Goal: Use online tool/utility: Utilize a website feature to perform a specific function

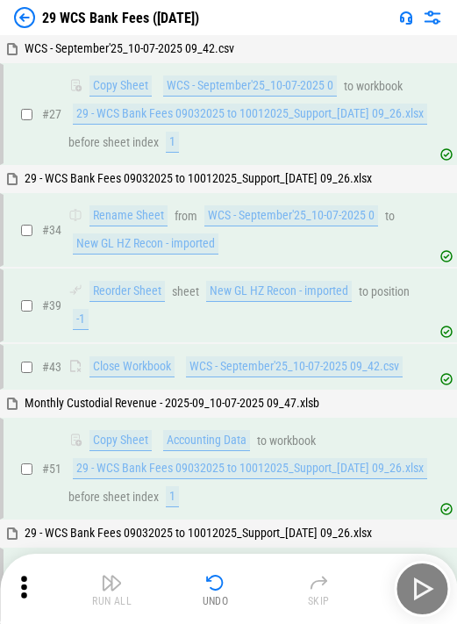
scroll to position [3407, 0]
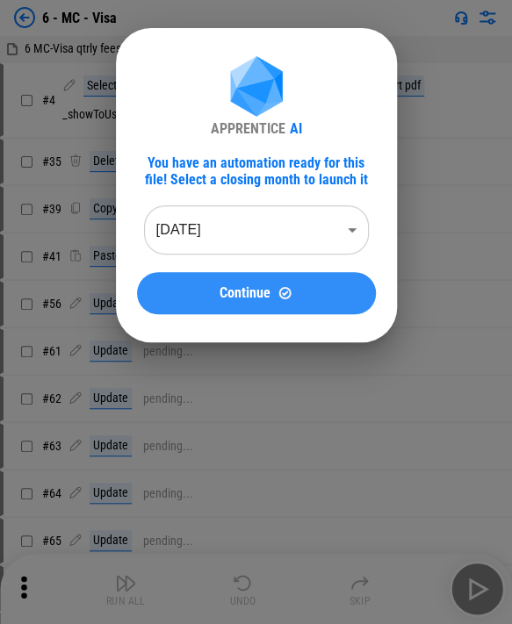
click at [215, 285] on div "Continue" at bounding box center [256, 292] width 197 height 15
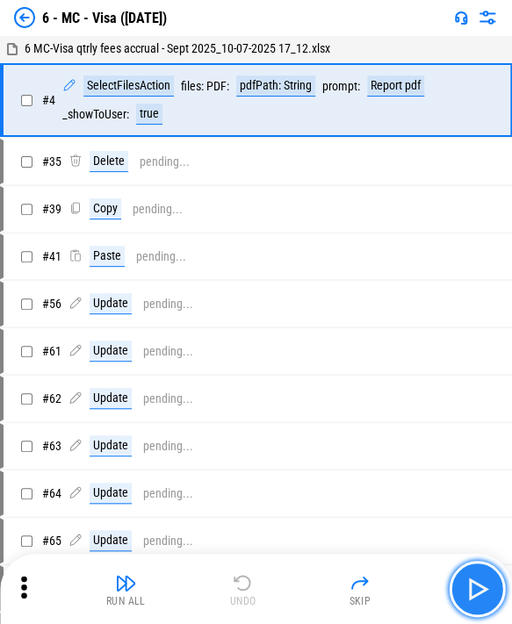
click at [285, 592] on img "button" at bounding box center [477, 589] width 28 height 28
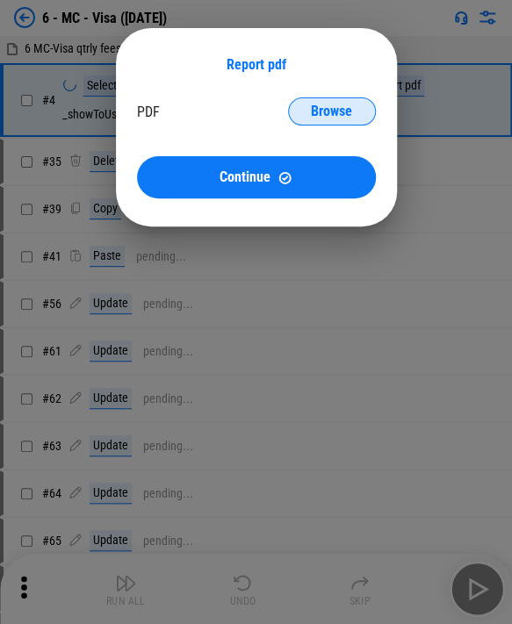
click at [285, 106] on span "Browse" at bounding box center [331, 111] width 41 height 14
click at [285, 114] on div "Browse" at bounding box center [331, 111] width 65 height 14
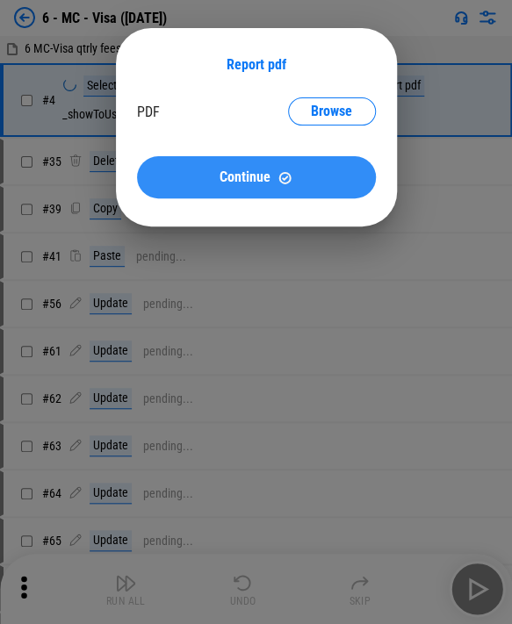
click at [277, 169] on button "Continue" at bounding box center [256, 177] width 239 height 42
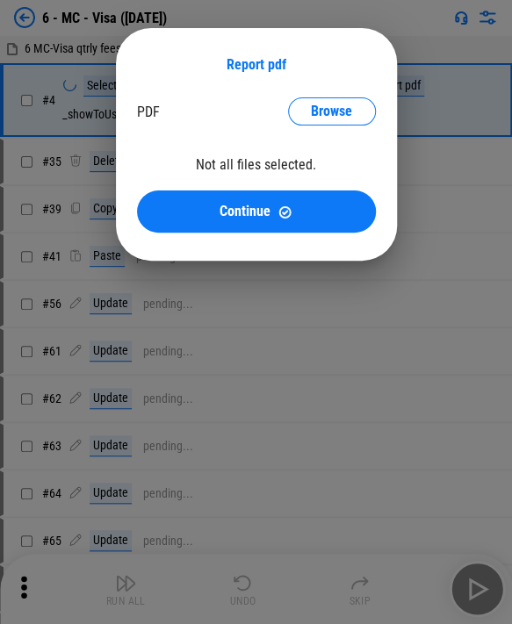
click at [65, 114] on div "Report pdf PDF → pdfPath: String Browse Not all files selected. Continue" at bounding box center [256, 144] width 512 height 289
click at [133, 107] on div "Report pdf PDF → pdfPath: String Browse Not all files selected. Continue" at bounding box center [256, 144] width 281 height 233
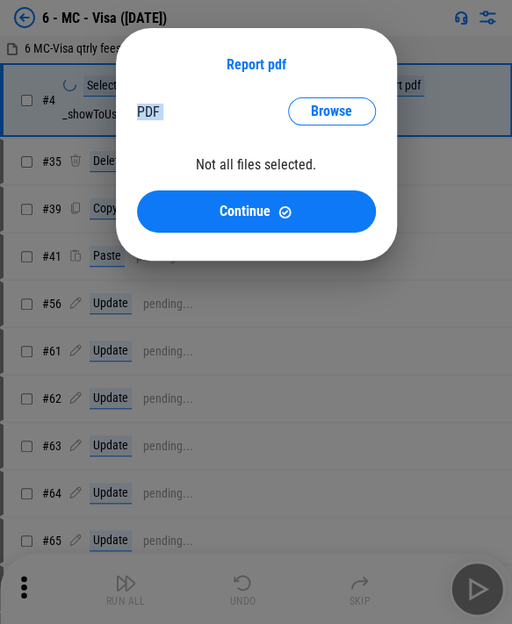
click at [133, 107] on div "Report pdf PDF → pdfPath: String Browse Not all files selected. Continue" at bounding box center [256, 144] width 281 height 233
click at [124, 153] on div "Report pdf PDF → pdfPath: String Browse Not all files selected. Continue" at bounding box center [256, 144] width 281 height 233
click at [285, 118] on button "Browse" at bounding box center [332, 111] width 88 height 28
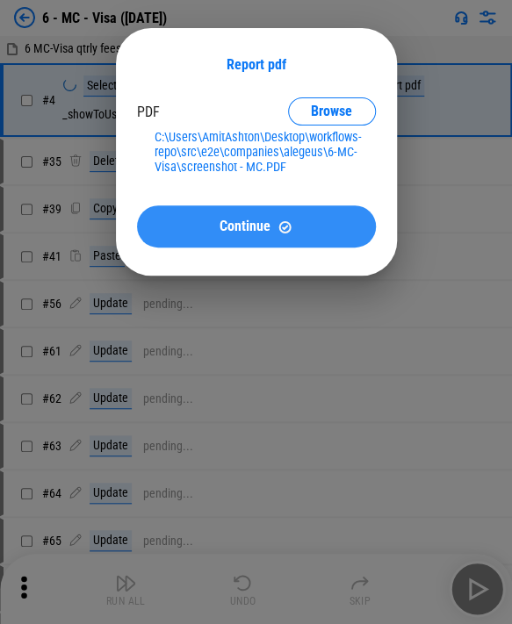
click at [278, 232] on img at bounding box center [284, 226] width 15 height 15
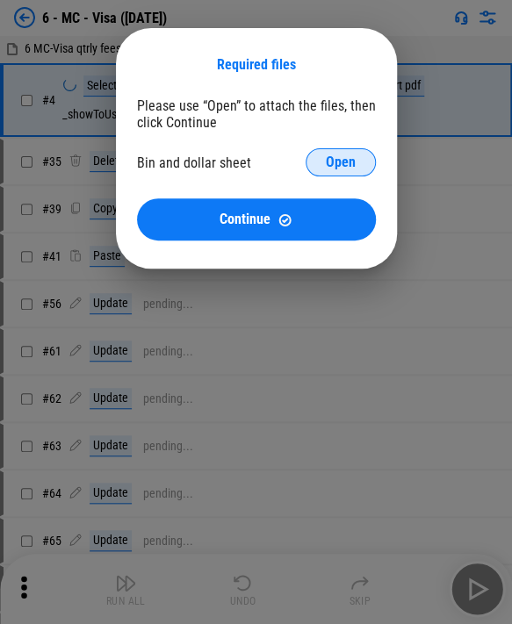
click at [285, 171] on button "Open" at bounding box center [340, 162] width 70 height 28
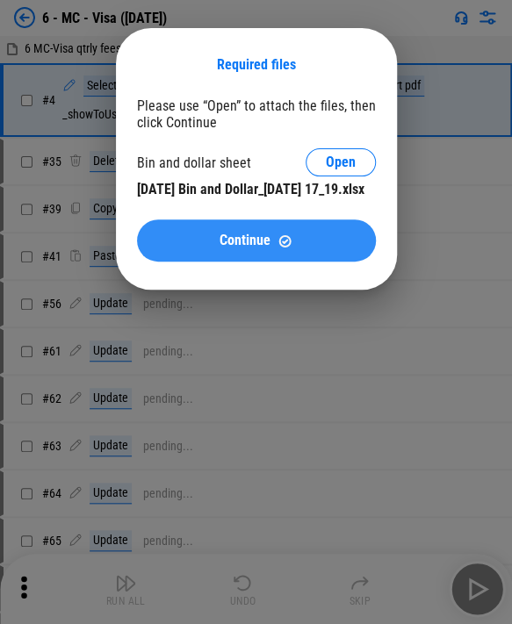
click at [285, 247] on button "Continue" at bounding box center [256, 240] width 239 height 42
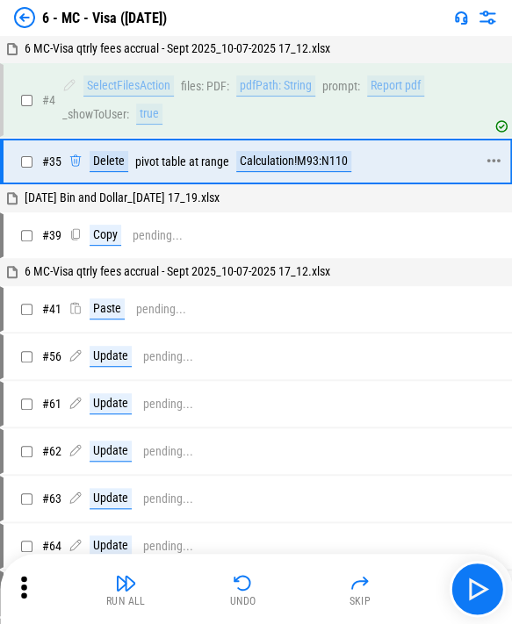
click at [272, 156] on div "Calculation!M93:N110" at bounding box center [293, 161] width 115 height 21
click at [285, 581] on button "button" at bounding box center [476, 589] width 56 height 56
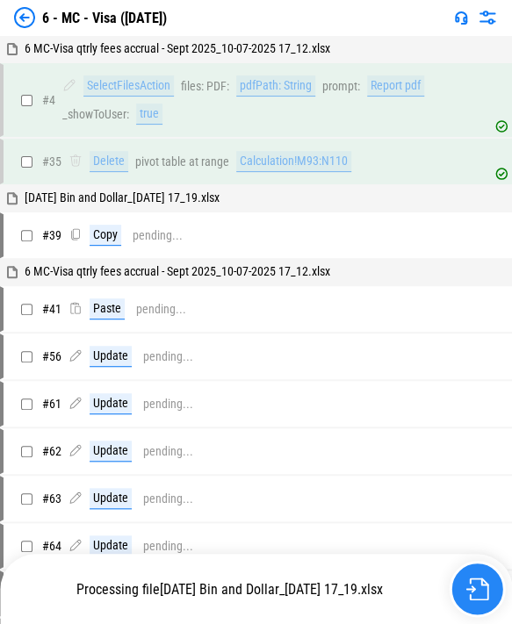
click at [285, 581] on img "button" at bounding box center [476, 588] width 23 height 23
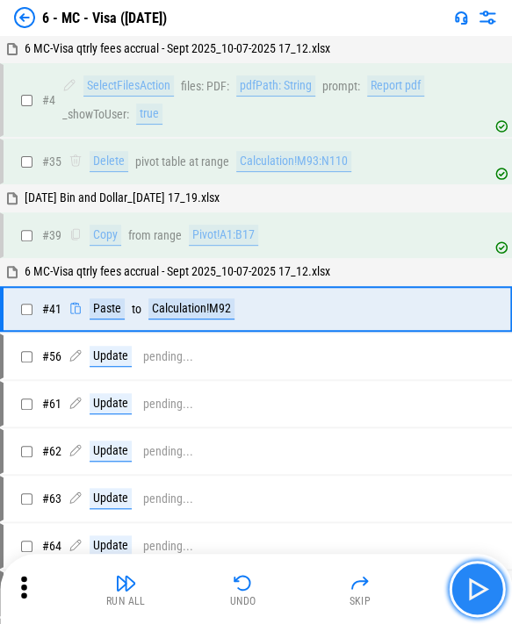
click at [285, 576] on img "button" at bounding box center [477, 589] width 28 height 28
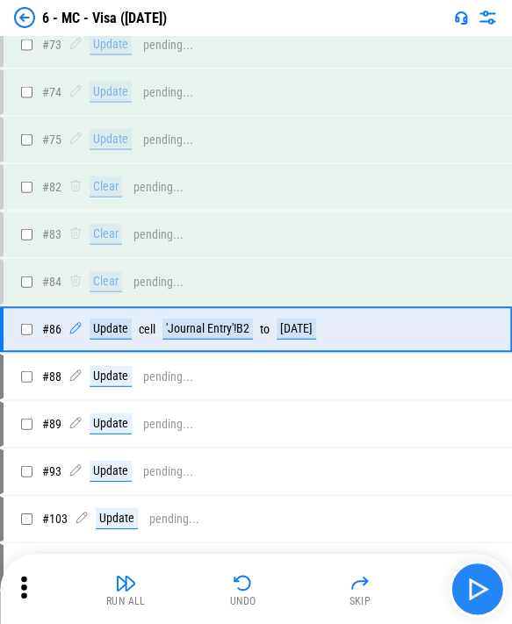
scroll to position [843, 0]
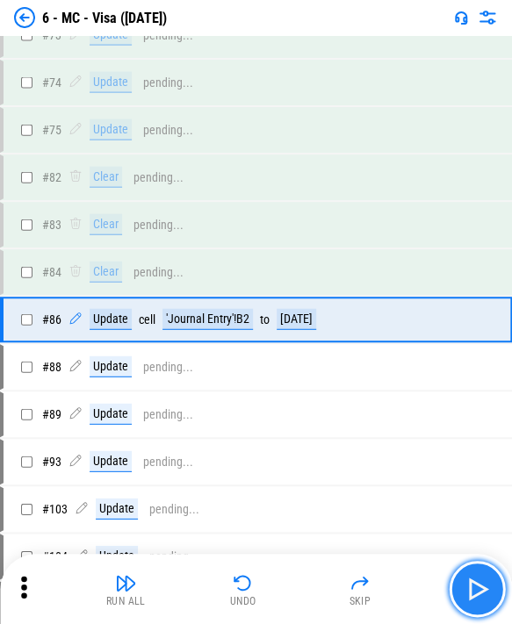
click at [285, 575] on img "button" at bounding box center [477, 589] width 28 height 28
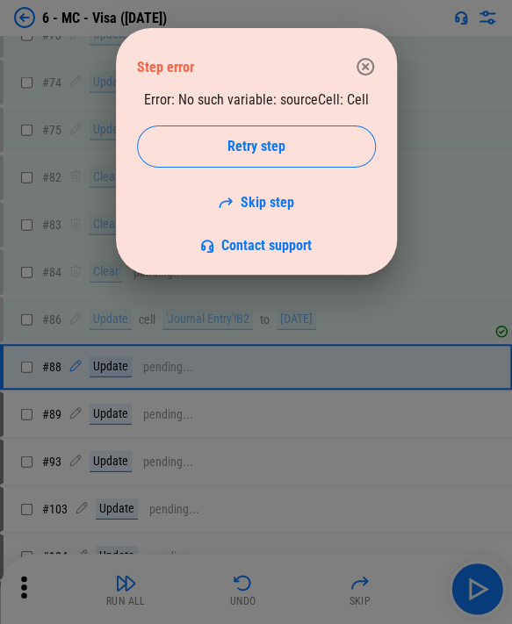
click at [285, 39] on div "Step error Error: No such variable: sourceCell: Cell Retry step Skip step Conta…" at bounding box center [256, 151] width 281 height 247
click at [285, 42] on div "Step error" at bounding box center [256, 66] width 239 height 49
click at [285, 61] on icon "button" at bounding box center [365, 66] width 21 height 21
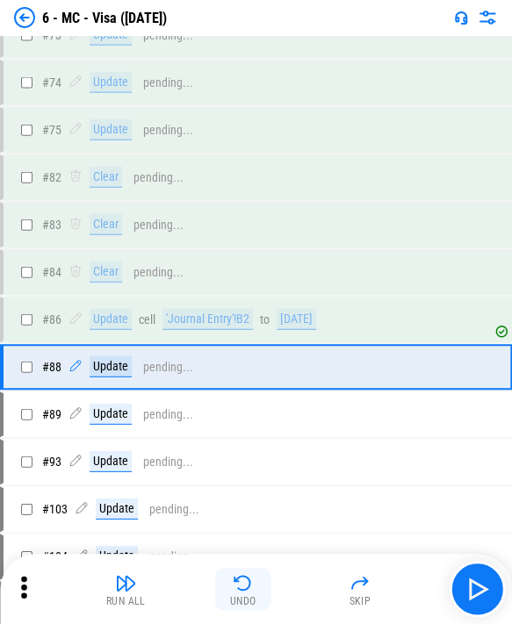
click at [242, 577] on img "button" at bounding box center [243, 582] width 21 height 21
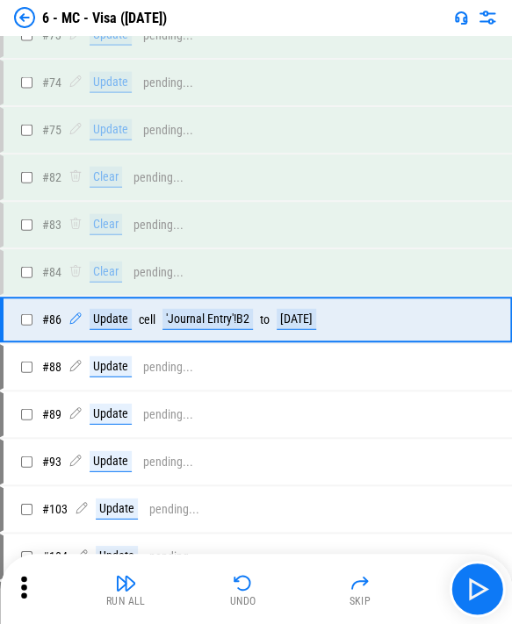
click at [27, 579] on icon at bounding box center [24, 587] width 26 height 26
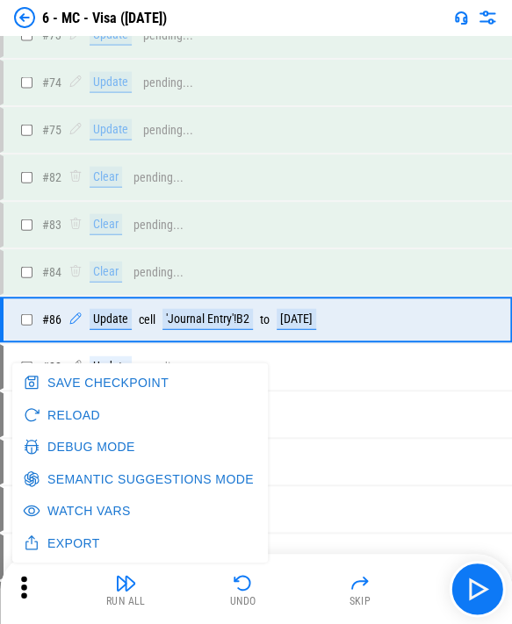
click at [98, 448] on button "Debug Mode" at bounding box center [80, 447] width 123 height 32
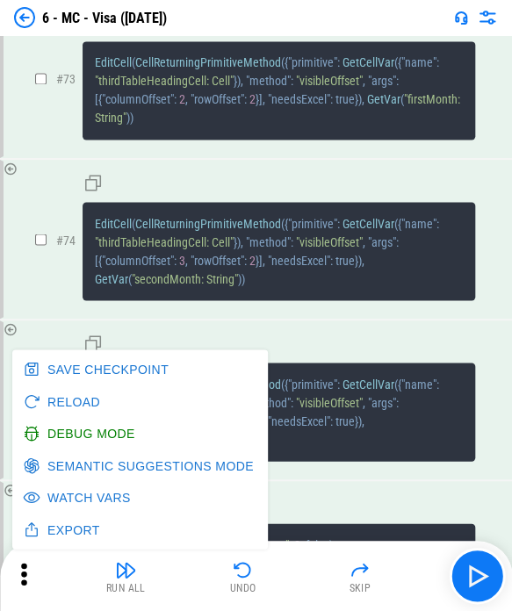
click at [285, 146] on div "EditCell ( CellReturningPrimitiveMethod ( { "primitive" : GetCellVar ( { "name"…" at bounding box center [278, 78] width 392 height 134
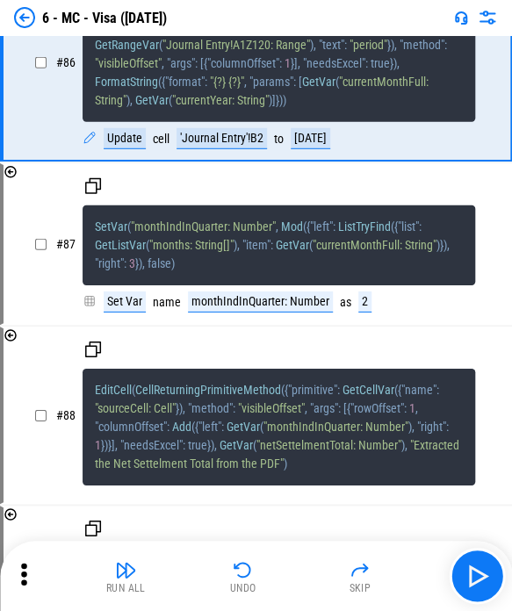
scroll to position [13317, 0]
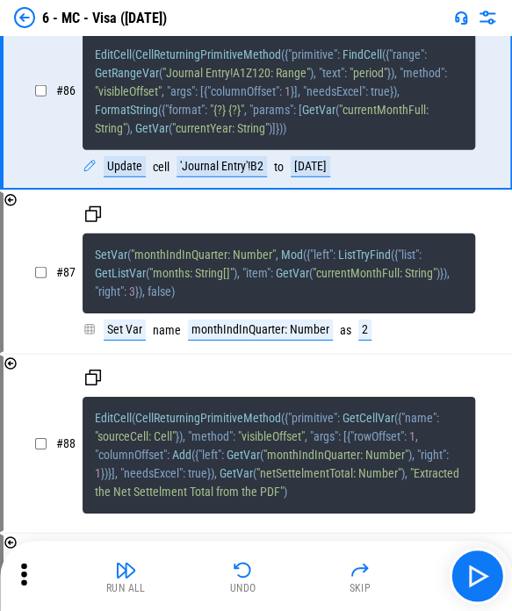
click at [243, 177] on div "'Journal Entry'!B2" at bounding box center [221, 166] width 90 height 21
click at [285, 579] on button "button" at bounding box center [476, 576] width 56 height 56
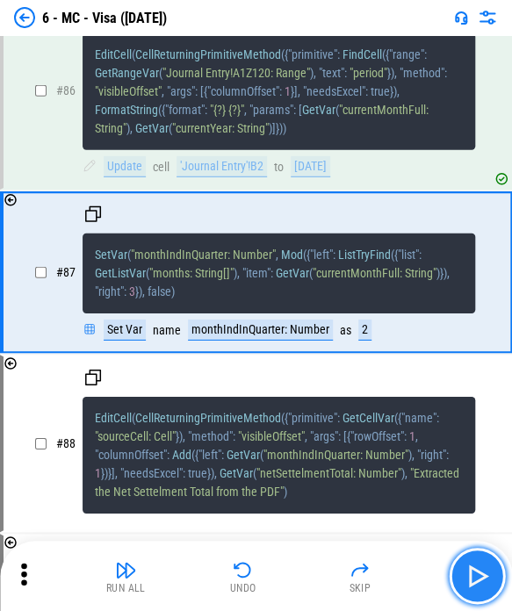
click at [285, 579] on button "button" at bounding box center [476, 576] width 56 height 56
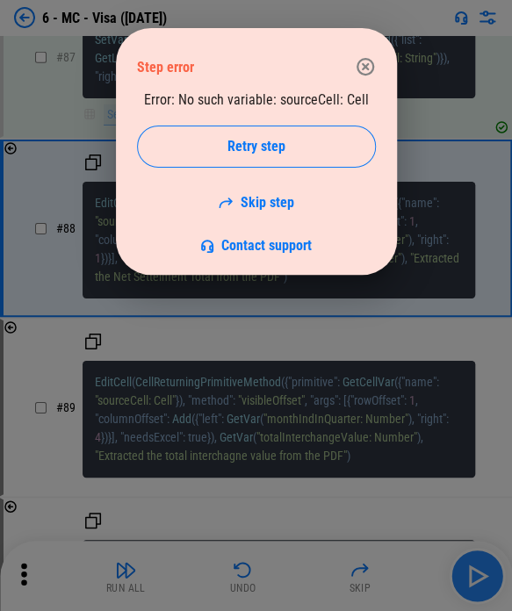
scroll to position [13576, 0]
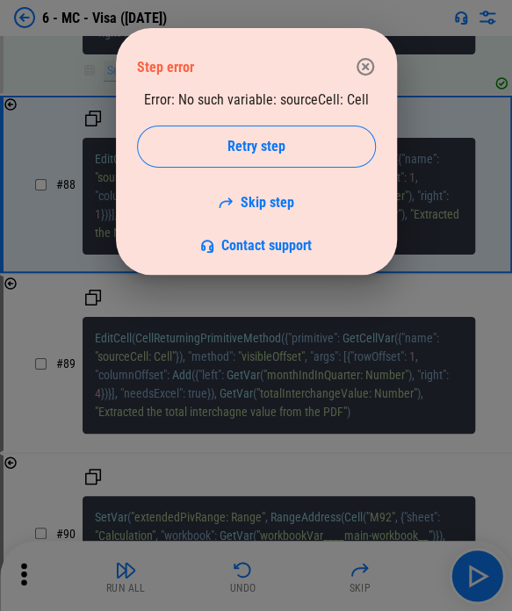
click at [285, 51] on div "Step error" at bounding box center [256, 66] width 239 height 49
click at [285, 52] on button "button" at bounding box center [365, 66] width 35 height 35
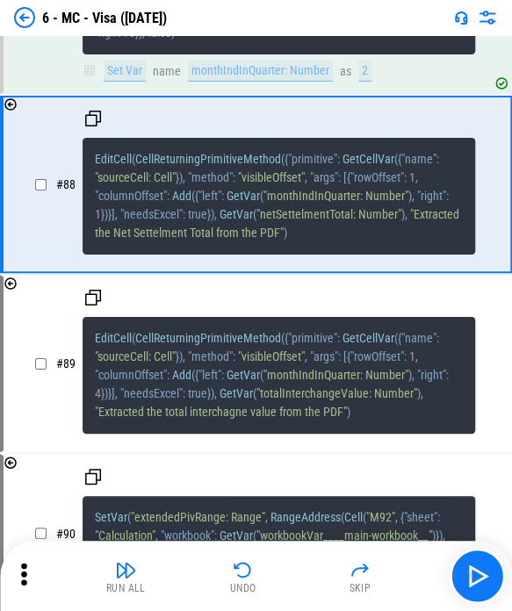
click at [141, 184] on span ""sourceCell: Cell"" at bounding box center [135, 177] width 81 height 14
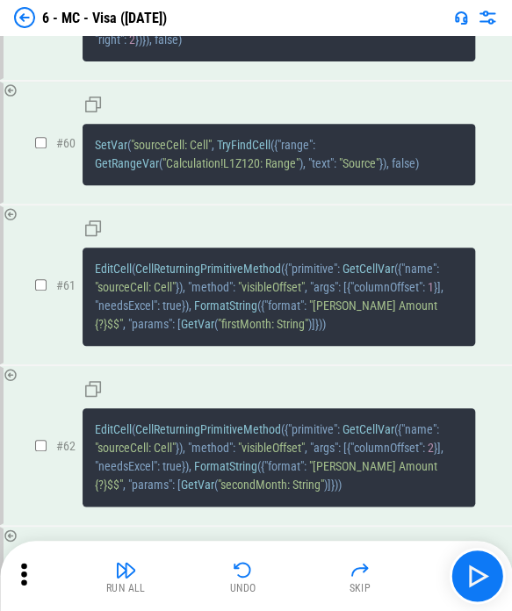
scroll to position [9187, 0]
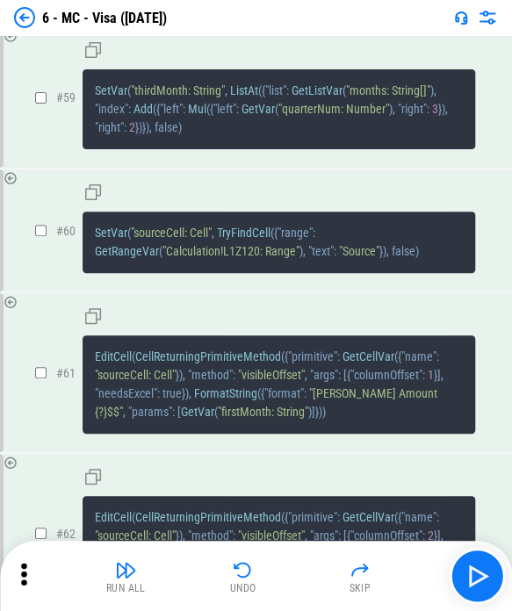
click at [153, 240] on span ""sourceCell: Cell"" at bounding box center [171, 233] width 81 height 14
click at [197, 240] on span ""sourceCell: Cell"" at bounding box center [171, 233] width 81 height 14
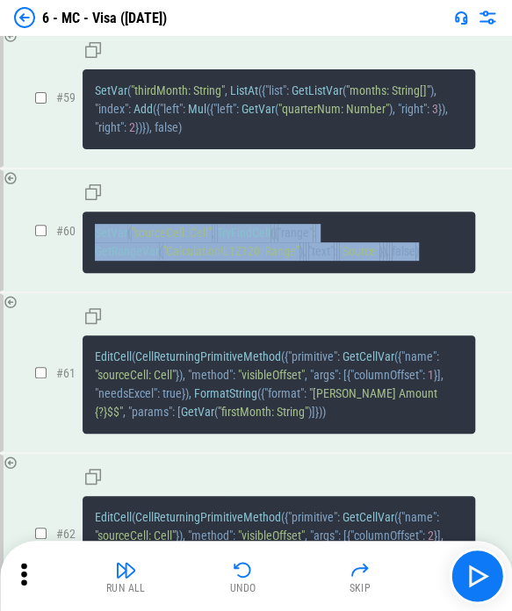
click at [197, 240] on span ""sourceCell: Cell"" at bounding box center [171, 233] width 81 height 14
click at [226, 273] on pre "SetVar ( "sourceCell: Cell" , TryFindCell ( { "range" : GetRangeVar ( "Calculat…" at bounding box center [278, 242] width 392 height 61
drag, startPoint x: 228, startPoint y: 313, endPoint x: 425, endPoint y: 329, distance: 197.2
click at [285, 273] on pre "SetVar ( "sourceCell: Cell" , TryFindCell ( { "range" : GetRangeVar ( "Calculat…" at bounding box center [278, 242] width 392 height 61
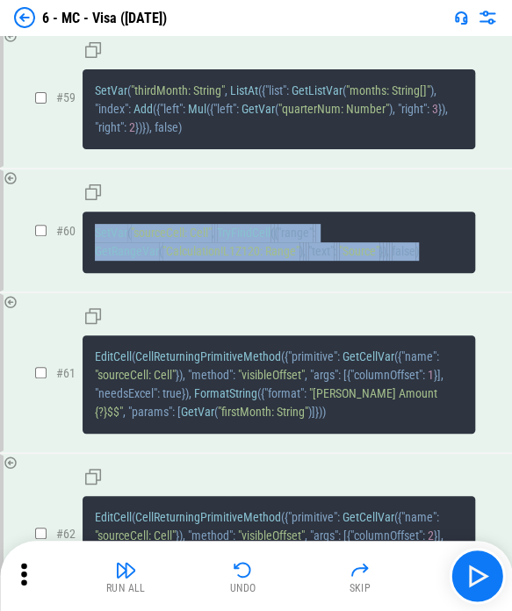
drag, startPoint x: 425, startPoint y: 327, endPoint x: 93, endPoint y: 311, distance: 332.2
click at [93, 273] on pre "SetVar ( "sourceCell: Cell" , TryFindCell ( { "range" : GetRangeVar ( "Calculat…" at bounding box center [278, 242] width 392 height 61
drag, startPoint x: 93, startPoint y: 311, endPoint x: 430, endPoint y: 333, distance: 337.7
click at [285, 273] on pre "SetVar ( "sourceCell: Cell" , TryFindCell ( { "range" : GetRangeVar ( "Calculat…" at bounding box center [278, 242] width 392 height 61
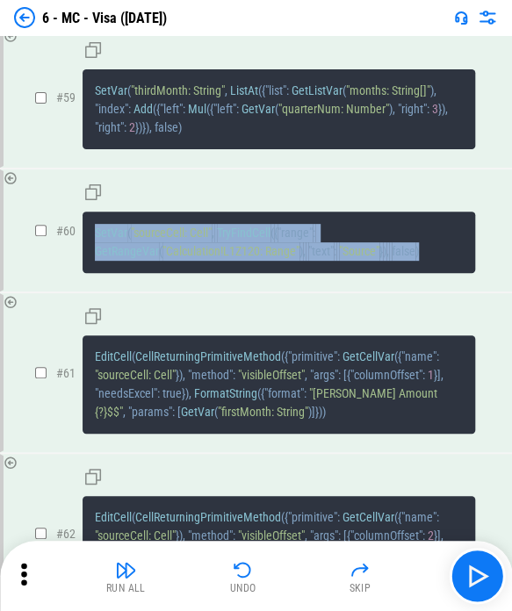
click at [285, 273] on pre "SetVar ( "sourceCell: Cell" , TryFindCell ( { "range" : GetRangeVar ( "Calculat…" at bounding box center [278, 242] width 392 height 61
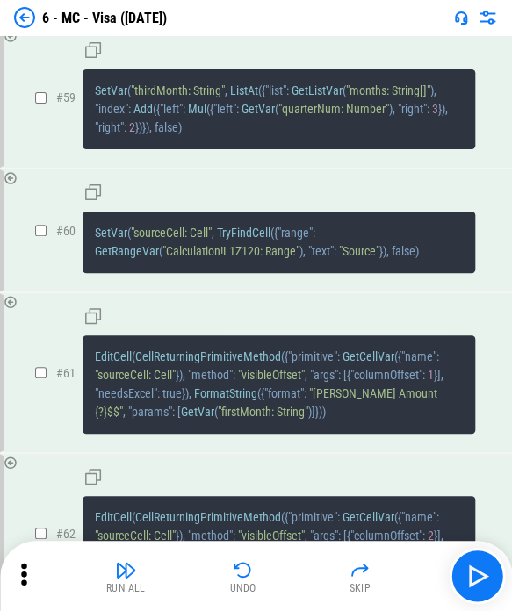
click at [285, 273] on pre "SetVar ( "sourceCell: Cell" , TryFindCell ( { "range" : GetRangeVar ( "Calculat…" at bounding box center [278, 242] width 392 height 61
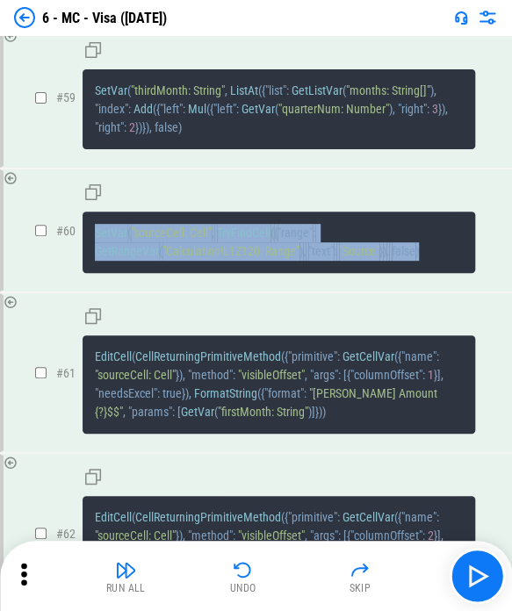
click at [285, 273] on pre "SetVar ( "sourceCell: Cell" , TryFindCell ( { "range" : GetRangeVar ( "Calculat…" at bounding box center [278, 242] width 392 height 61
click at [255, 560] on button "Undo" at bounding box center [243, 576] width 56 height 42
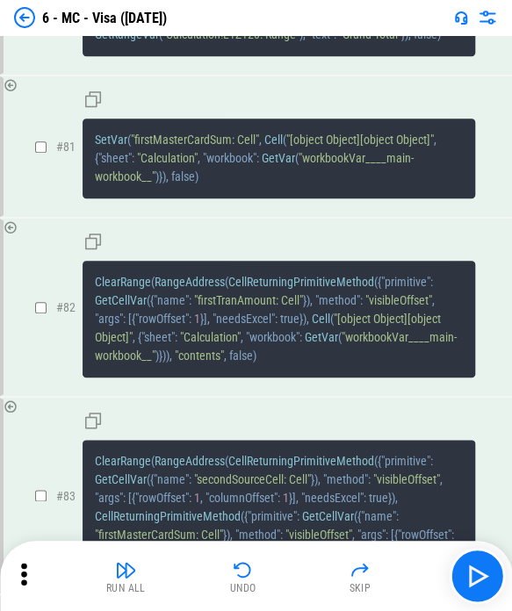
click at [255, 558] on button "Undo" at bounding box center [243, 576] width 56 height 42
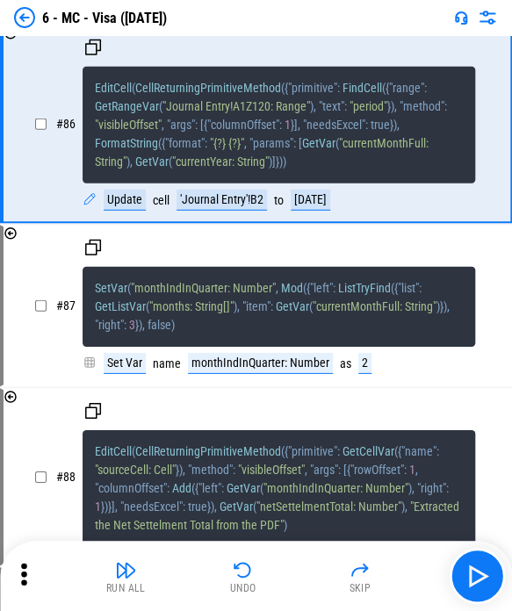
click at [255, 558] on button "Undo" at bounding box center [243, 576] width 56 height 42
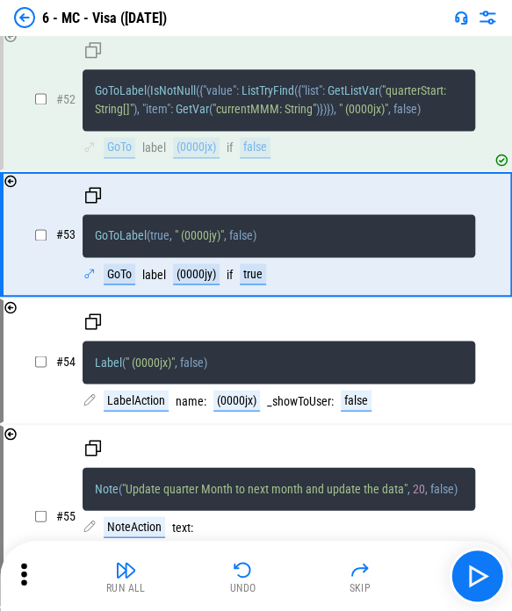
scroll to position [8157, 0]
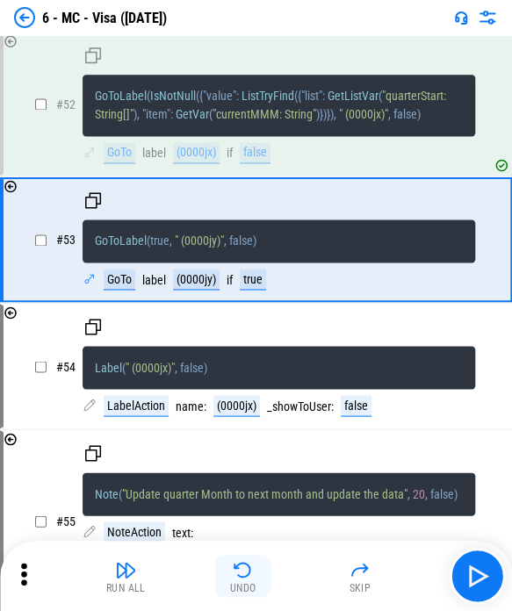
click at [242, 565] on img "button" at bounding box center [243, 569] width 21 height 21
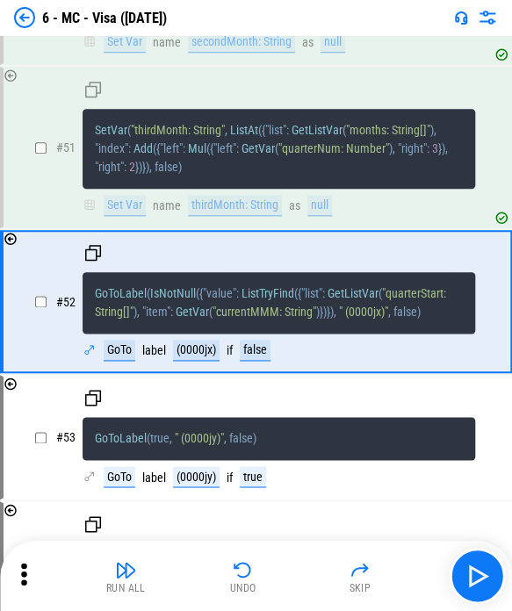
scroll to position [7894, 0]
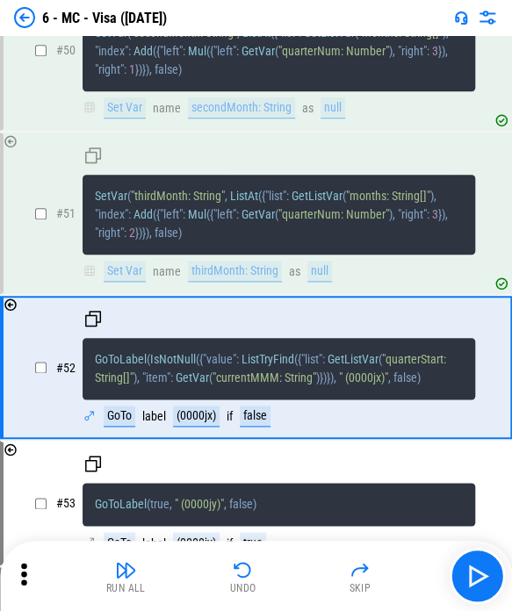
click at [196, 282] on div "thirdMonth: String" at bounding box center [235, 271] width 94 height 21
click at [200, 282] on div "thirdMonth: String" at bounding box center [235, 271] width 94 height 21
click at [235, 282] on div "thirdMonth: String" at bounding box center [235, 271] width 94 height 21
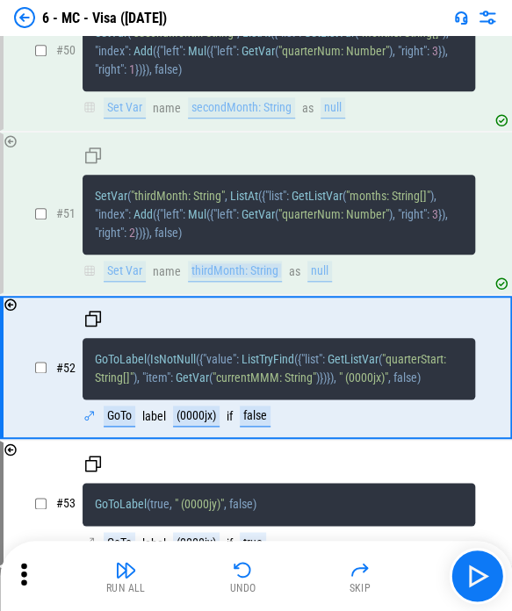
click at [202, 282] on div "thirdMonth: String" at bounding box center [235, 271] width 94 height 21
drag, startPoint x: 196, startPoint y: 341, endPoint x: 303, endPoint y: 341, distance: 107.1
click at [285, 282] on div "Set Var name thirdMonth: String as null" at bounding box center [209, 271] width 254 height 21
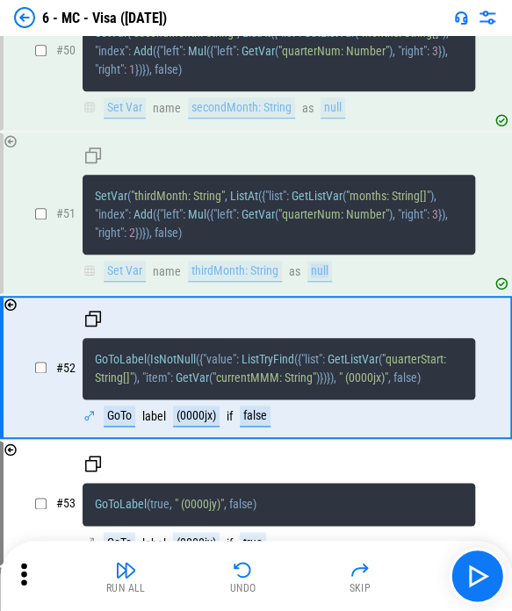
click at [285, 282] on div "Set Var name thirdMonth: String as null" at bounding box center [209, 271] width 254 height 21
click at [212, 292] on div "# 51 SetVar ( "thirdMonth: String" , ListAt ( { "list" : GetListVar ( "months: …" at bounding box center [255, 213] width 475 height 158
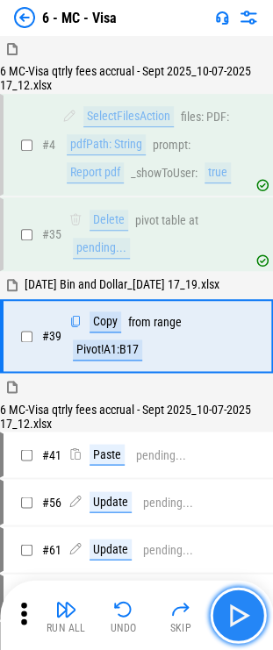
click at [252, 611] on button "button" at bounding box center [238, 615] width 56 height 56
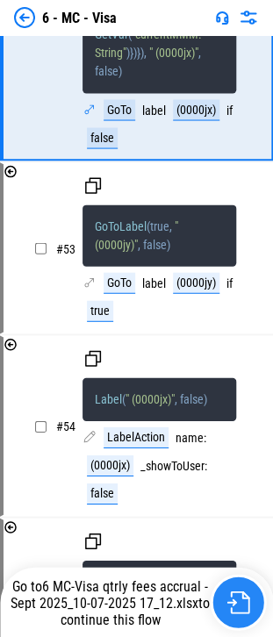
scroll to position [14176, 0]
